Goal: Find specific page/section: Find specific page/section

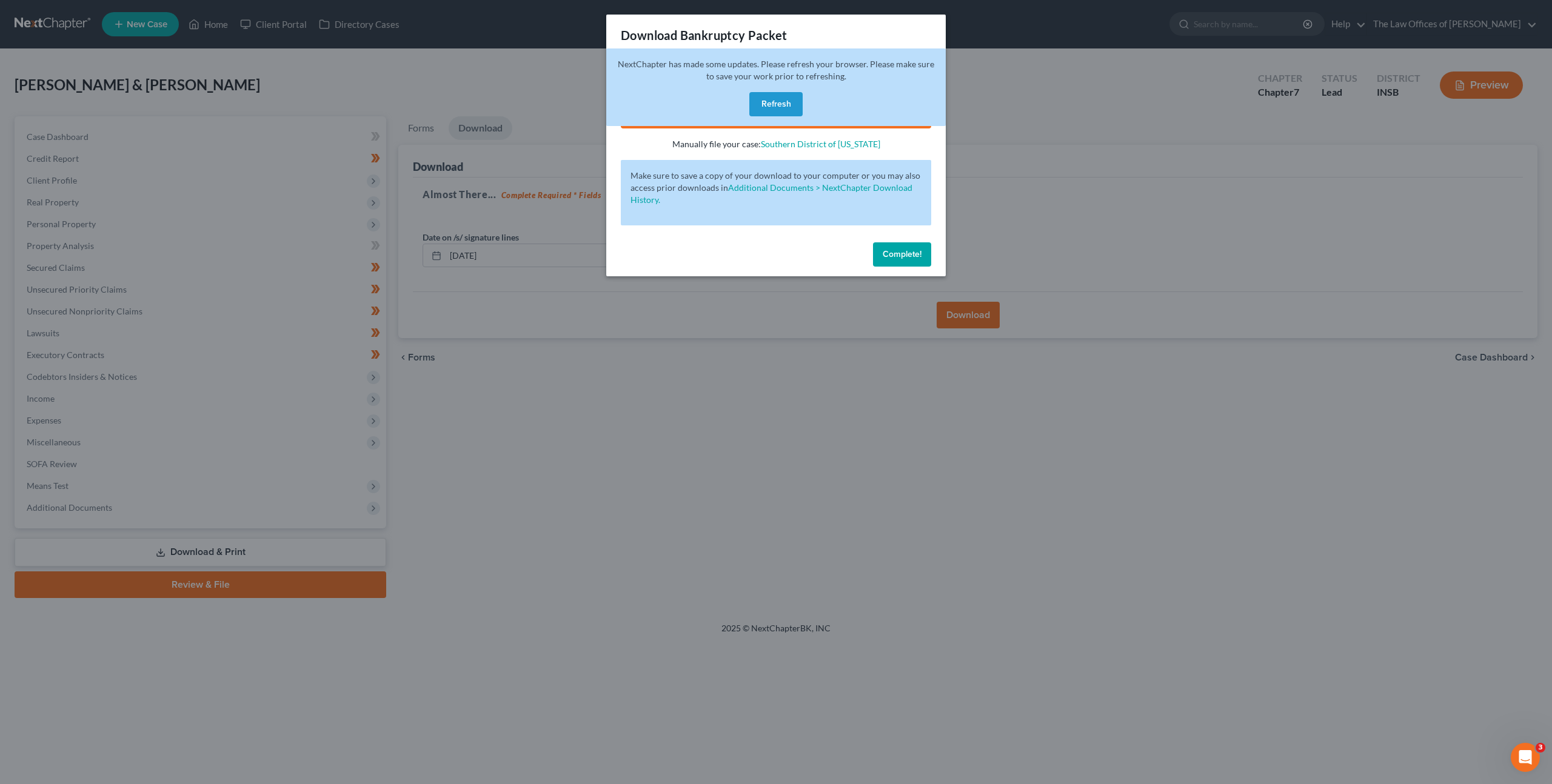
click at [897, 254] on span "Complete!" at bounding box center [902, 254] width 39 height 11
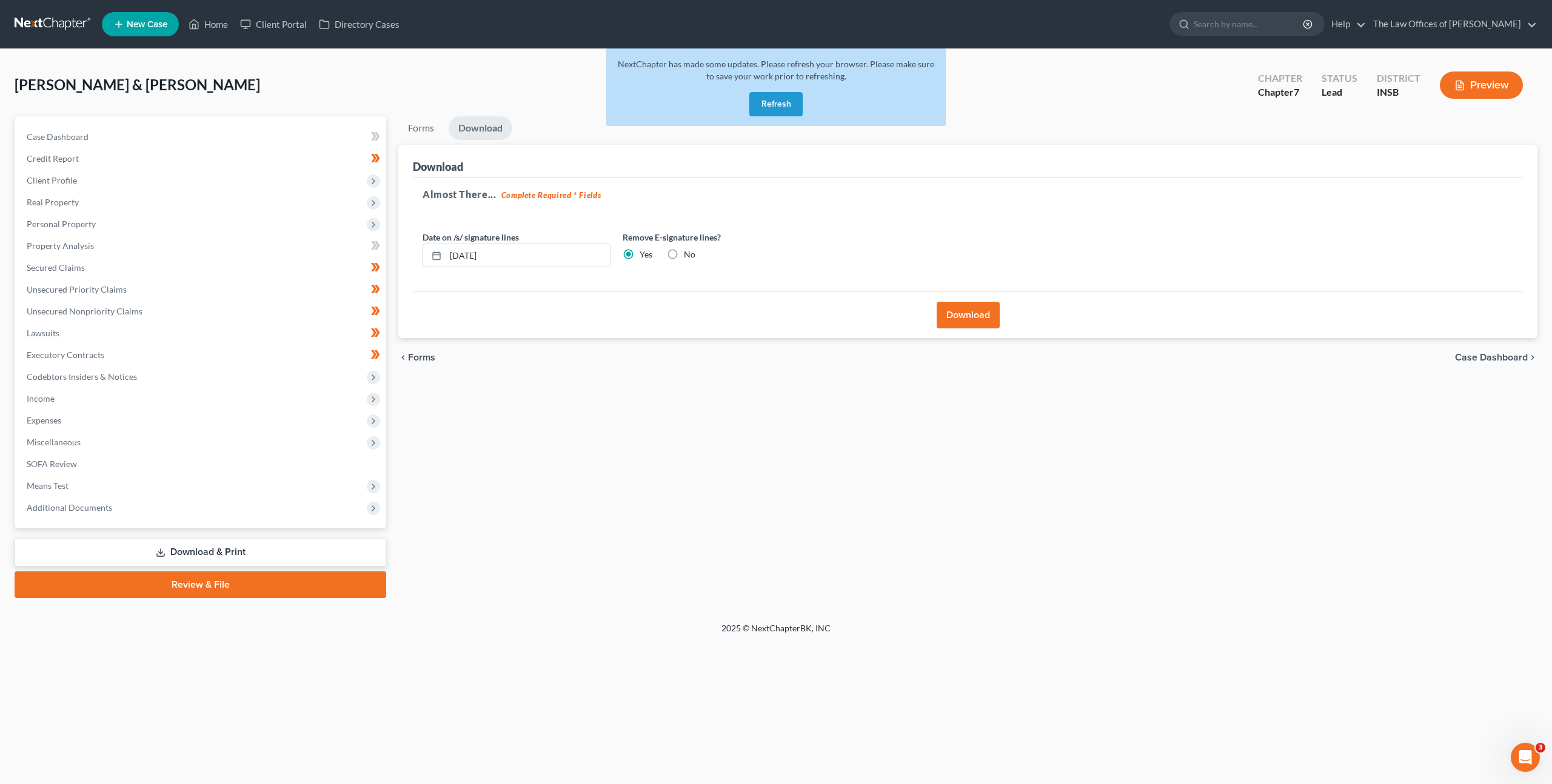
click at [765, 110] on button "Refresh" at bounding box center [776, 104] width 53 height 24
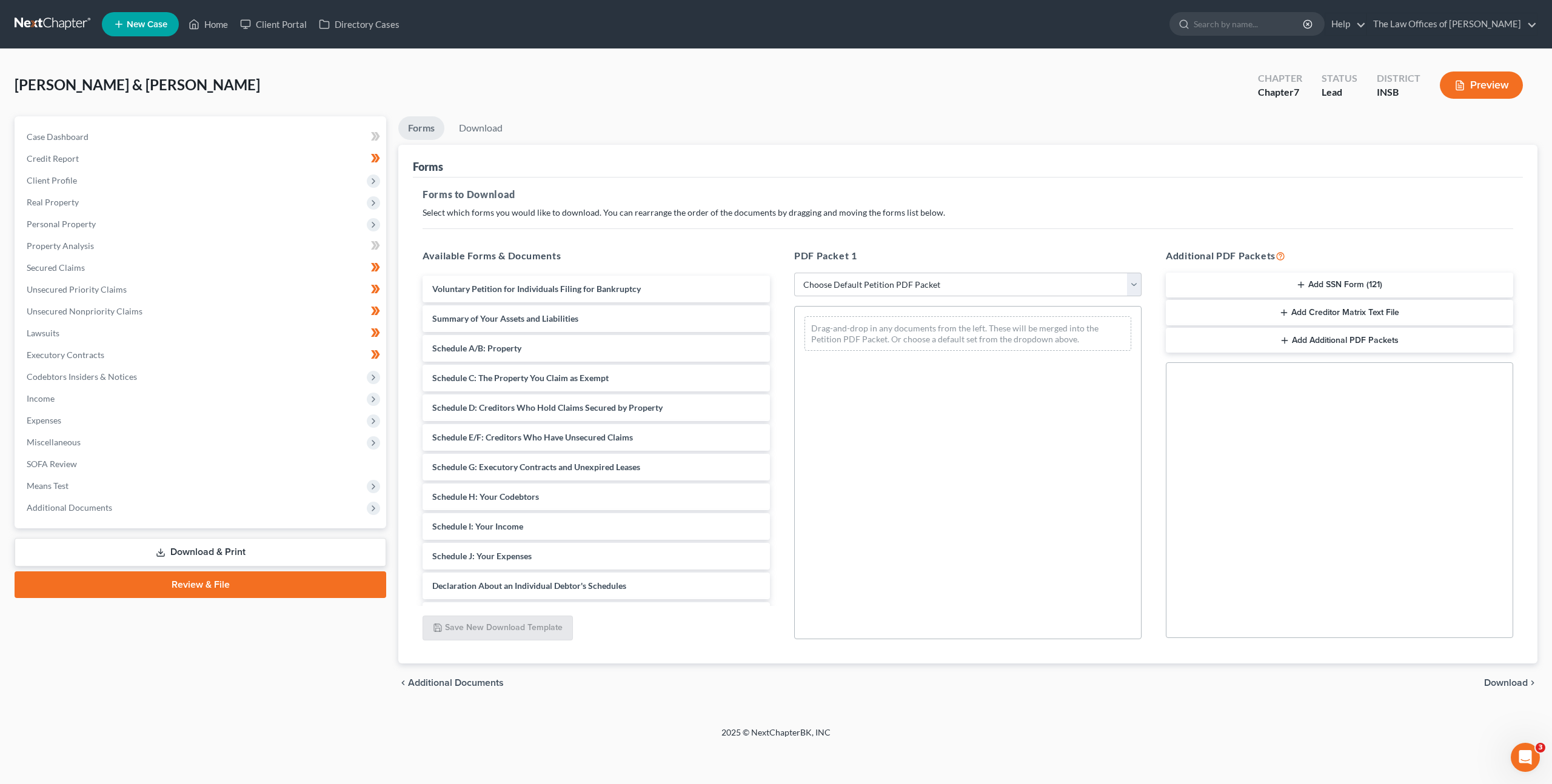
click at [299, 86] on div "[PERSON_NAME] & [PERSON_NAME] Upgraded Chapter Chapter 7 Status Lead District I…" at bounding box center [776, 90] width 1523 height 53
click at [27, 24] on link at bounding box center [53, 23] width 78 height 22
